Goal: Task Accomplishment & Management: Use online tool/utility

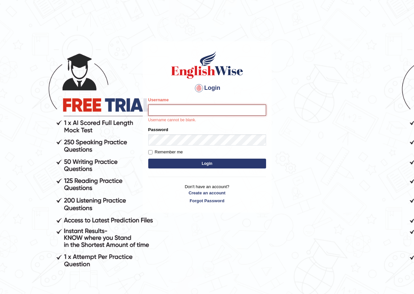
click at [197, 111] on input "Username" at bounding box center [207, 109] width 118 height 11
click at [148, 158] on button "Login" at bounding box center [207, 163] width 118 height 10
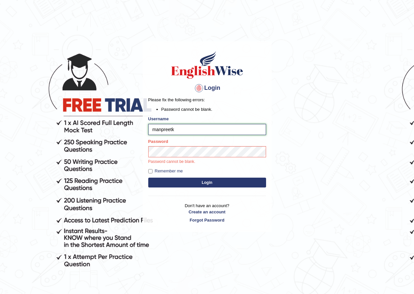
type input "manpreetk_parramatta"
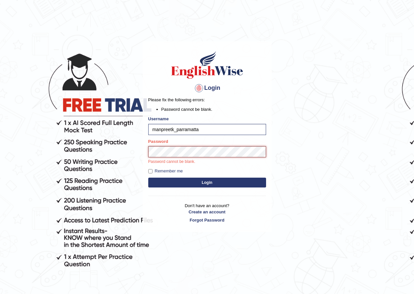
click at [148, 177] on button "Login" at bounding box center [207, 182] width 118 height 10
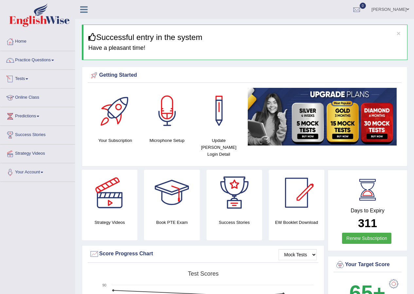
click at [26, 80] on link "Tests" at bounding box center [37, 78] width 75 height 16
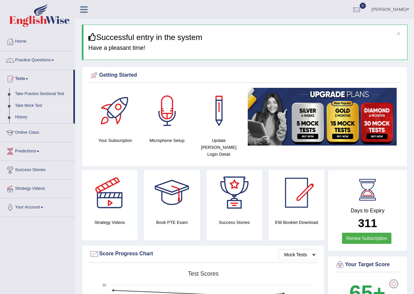
click at [32, 103] on link "Take Mock Test" at bounding box center [42, 106] width 61 height 12
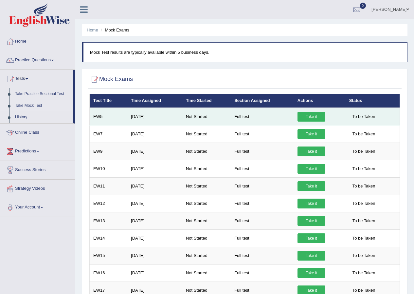
click at [302, 117] on link "Take it" at bounding box center [312, 117] width 28 height 10
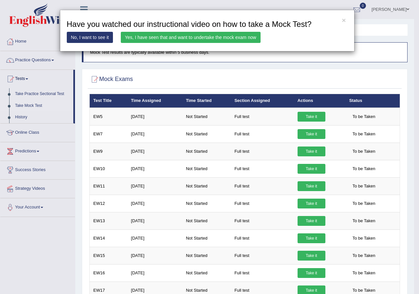
click at [218, 44] on div "× Have you watched our instructional video on how to take a Mock Test? No, I wa…" at bounding box center [207, 31] width 295 height 42
click at [223, 38] on link "Yes, I have seen that and want to undertake the mock exam now" at bounding box center [191, 37] width 140 height 11
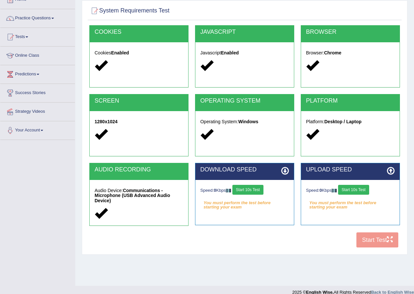
scroll to position [50, 0]
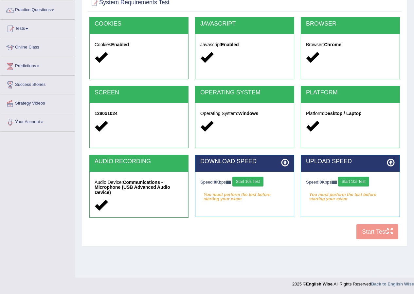
click at [247, 182] on button "Start 10s Test" at bounding box center [247, 181] width 31 height 10
click at [346, 183] on button "Start 10s Test" at bounding box center [353, 181] width 31 height 10
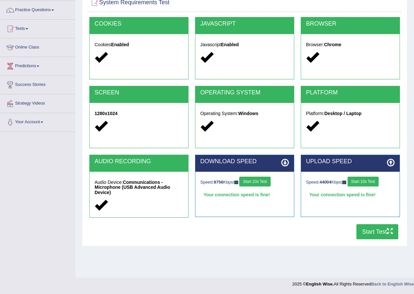
click at [263, 182] on button "Start 10s Test" at bounding box center [254, 181] width 31 height 10
click at [359, 182] on div "Speed: 44004 Kbps Start 10s Test" at bounding box center [350, 181] width 89 height 11
click at [361, 182] on button "Start 10s Test" at bounding box center [363, 181] width 31 height 10
click at [264, 181] on button "Start 10s Test" at bounding box center [254, 181] width 31 height 10
click at [368, 229] on button "Start Test" at bounding box center [377, 231] width 42 height 15
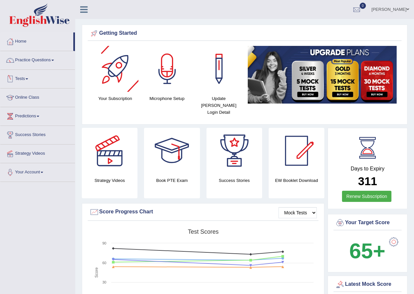
click at [402, 12] on link "[PERSON_NAME]" at bounding box center [390, 8] width 47 height 17
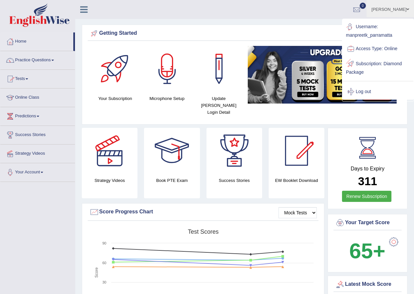
click at [370, 94] on link "Log out" at bounding box center [378, 91] width 71 height 15
